Goal: Task Accomplishment & Management: Use online tool/utility

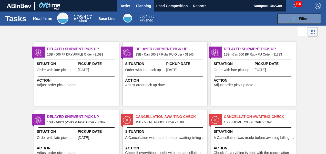
click at [142, 7] on span "Planning" at bounding box center [143, 6] width 15 height 6
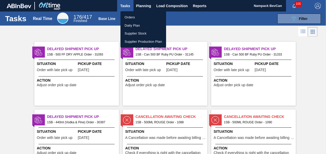
click at [135, 16] on li "Orders" at bounding box center [143, 17] width 46 height 8
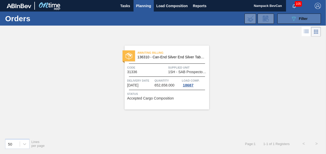
click at [292, 16] on icon "089F7B8B-B2A5-4AFE-B5C0-19BA573D28AC" at bounding box center [293, 19] width 6 height 6
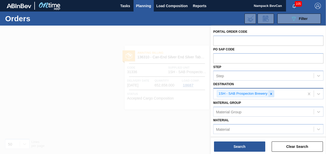
click at [272, 93] on icon at bounding box center [271, 94] width 4 height 4
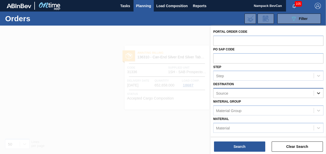
click at [317, 93] on icon at bounding box center [318, 93] width 3 height 2
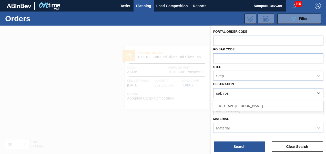
type input "sab [PERSON_NAME]"
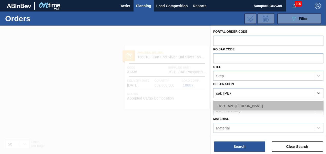
click at [255, 105] on div "1SD - SAB [PERSON_NAME]" at bounding box center [268, 105] width 110 height 9
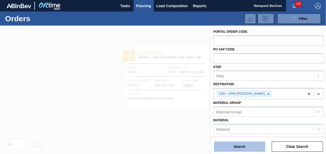
click at [247, 147] on button "Search" at bounding box center [239, 147] width 51 height 10
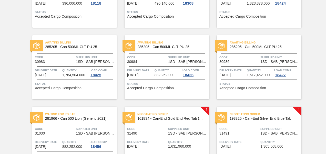
scroll to position [230, 0]
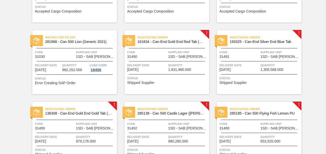
click at [176, 59] on div "Negotiating Order 161834 - Can-End Gold End Red Tab (Grownery P1) Code 31490 Su…" at bounding box center [166, 62] width 84 height 64
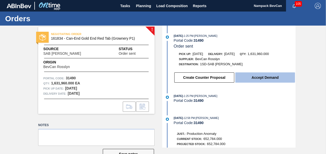
click at [264, 80] on button "Accept Demand" at bounding box center [265, 77] width 60 height 10
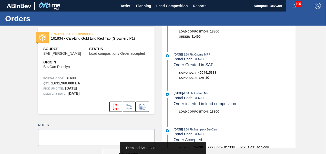
scroll to position [51, 0]
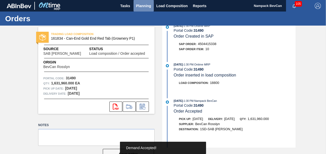
click at [144, 7] on span "Planning" at bounding box center [143, 6] width 15 height 6
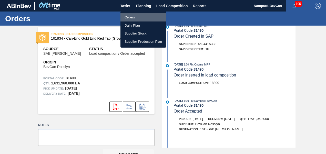
click at [134, 18] on li "Orders" at bounding box center [143, 17] width 46 height 8
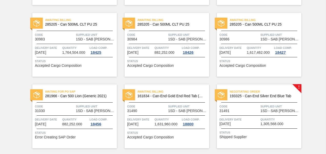
scroll to position [179, 0]
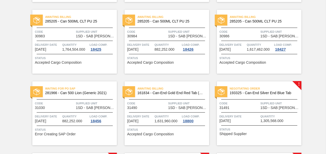
click at [255, 110] on div "Negotiating Order 193325 - Can-End Silver End Blue Tab Code 31491 Supplied Unit…" at bounding box center [259, 113] width 84 height 64
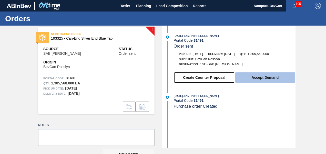
click at [252, 79] on button "Accept Demand" at bounding box center [265, 77] width 60 height 10
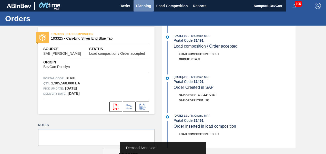
click at [146, 7] on span "Planning" at bounding box center [143, 6] width 15 height 6
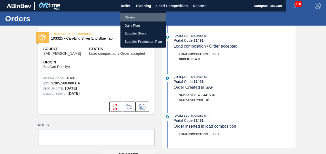
click at [135, 18] on li "Orders" at bounding box center [143, 17] width 46 height 8
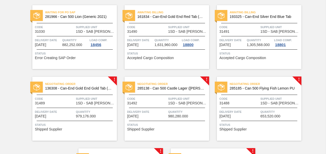
scroll to position [256, 0]
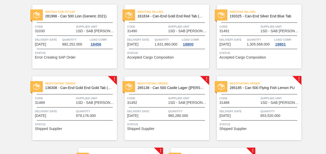
click at [79, 106] on div "Negotiating Order 136308 - Can-End Gold End Gold Tab (202) Code 31489 Supplied …" at bounding box center [74, 108] width 84 height 64
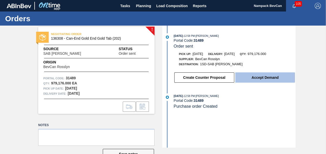
click at [261, 81] on button "Accept Demand" at bounding box center [265, 77] width 60 height 10
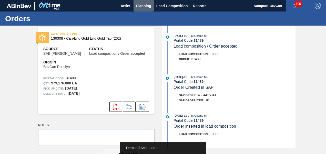
drag, startPoint x: 142, startPoint y: 5, endPoint x: 137, endPoint y: 12, distance: 8.6
click at [142, 5] on span "Planning" at bounding box center [143, 6] width 15 height 6
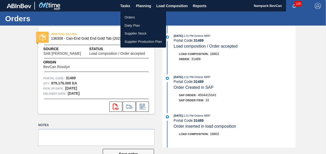
click at [132, 18] on li "Orders" at bounding box center [143, 17] width 46 height 8
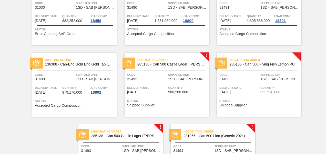
scroll to position [307, 0]
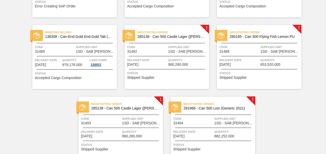
click at [254, 37] on span "285185 - Can 500 Flying Fish Lemon PU" at bounding box center [263, 37] width 68 height 4
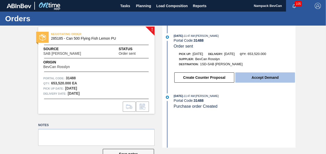
click at [268, 77] on button "Accept Demand" at bounding box center [265, 77] width 60 height 10
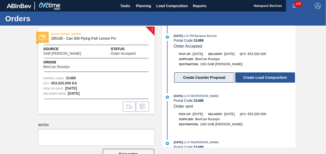
click at [199, 80] on button "Create Counter Proposal" at bounding box center [204, 77] width 60 height 10
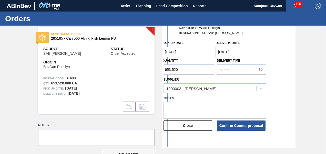
scroll to position [77, 0]
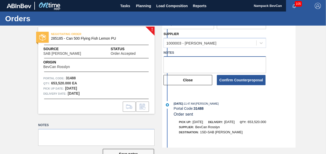
click at [174, 64] on textarea at bounding box center [214, 64] width 102 height 17
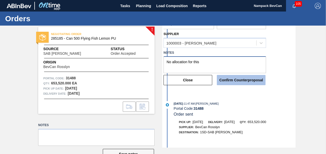
type textarea "No allocation for this"
click at [243, 81] on button "Confirm Counterproposal" at bounding box center [241, 80] width 49 height 10
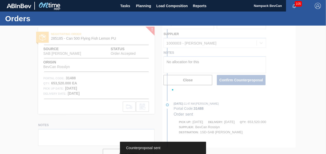
scroll to position [124, 0]
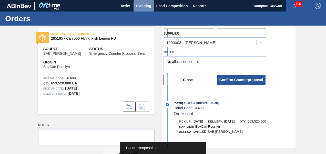
click at [147, 6] on span "Planning" at bounding box center [143, 6] width 15 height 6
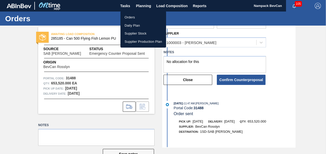
click at [130, 16] on li "Orders" at bounding box center [143, 17] width 46 height 8
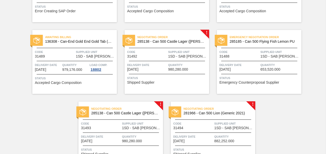
scroll to position [307, 0]
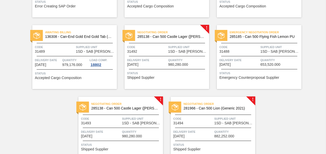
click at [166, 56] on div at bounding box center [167, 56] width 76 height 0
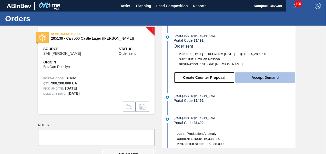
click at [262, 79] on button "Accept Demand" at bounding box center [265, 77] width 60 height 10
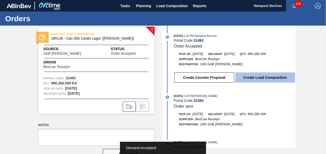
click at [260, 80] on button "Create Load Composition" at bounding box center [265, 77] width 60 height 10
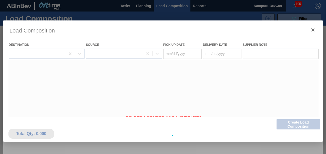
type Date "[DATE]"
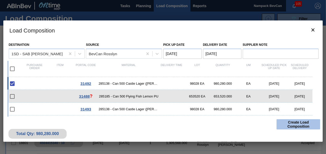
click at [300, 125] on button "Create Load Composition" at bounding box center [298, 124] width 44 height 10
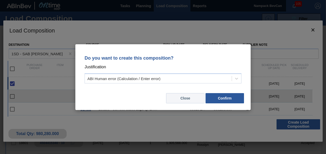
click at [189, 98] on button "Close" at bounding box center [185, 98] width 38 height 10
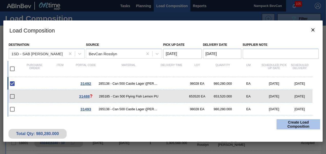
click at [298, 124] on button "Create Load Composition" at bounding box center [298, 124] width 44 height 10
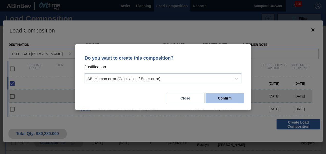
click at [232, 99] on button "Confirm" at bounding box center [224, 98] width 38 height 10
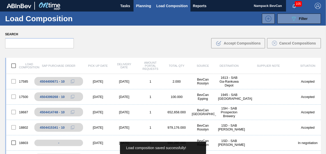
click at [145, 7] on span "Planning" at bounding box center [143, 6] width 15 height 6
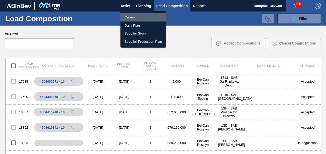
click at [140, 17] on li "Orders" at bounding box center [143, 17] width 46 height 8
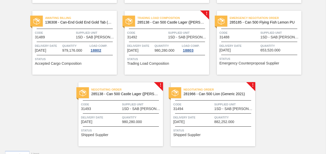
scroll to position [332, 0]
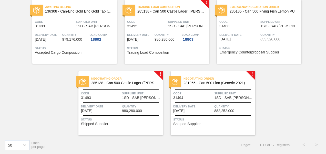
click at [131, 97] on span "1SD - SAB [PERSON_NAME]" at bounding box center [142, 98] width 40 height 4
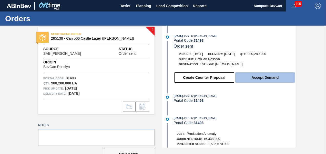
click at [273, 80] on button "Accept Demand" at bounding box center [265, 77] width 60 height 10
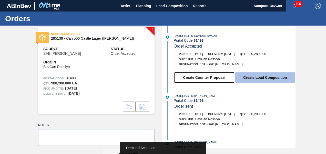
click at [270, 81] on button "Create Load Composition" at bounding box center [265, 77] width 60 height 10
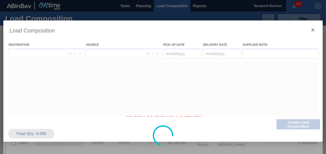
type Date "[DATE]"
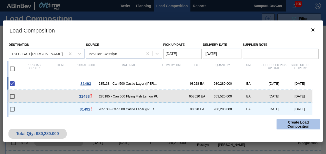
click at [301, 124] on button "Create Load Composition" at bounding box center [298, 124] width 44 height 10
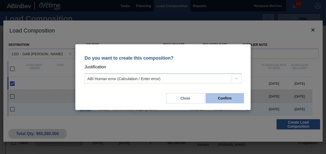
click at [224, 99] on button "Confirm" at bounding box center [224, 98] width 38 height 10
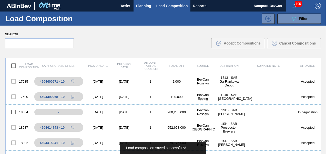
click at [145, 6] on span "Planning" at bounding box center [143, 6] width 15 height 6
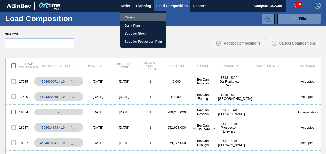
click at [133, 17] on li "Orders" at bounding box center [143, 17] width 46 height 8
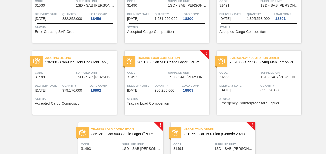
scroll to position [332, 0]
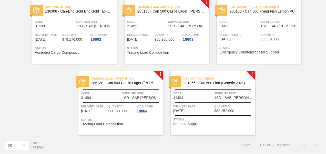
click at [215, 101] on div "Negotiating Order 281966 - Can 500 Lion (Generic 2021) Code 31494 Supplied Unit…" at bounding box center [212, 103] width 84 height 64
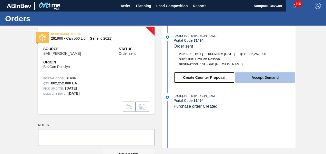
click at [265, 82] on button "Accept Demand" at bounding box center [265, 77] width 60 height 10
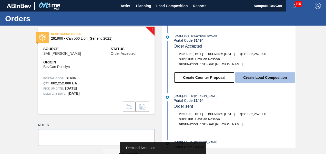
click at [266, 81] on button "Create Load Composition" at bounding box center [265, 77] width 60 height 10
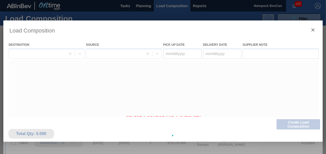
type Date "[DATE]"
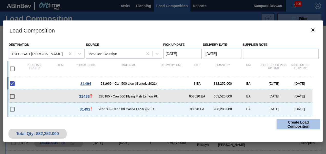
click at [294, 125] on button "Create Load Composition" at bounding box center [298, 124] width 44 height 10
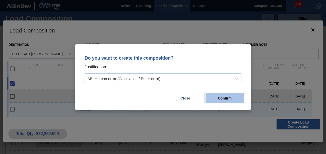
click at [227, 100] on button "Confirm" at bounding box center [224, 98] width 38 height 10
